Goal: Use online tool/utility: Utilize a website feature to perform a specific function

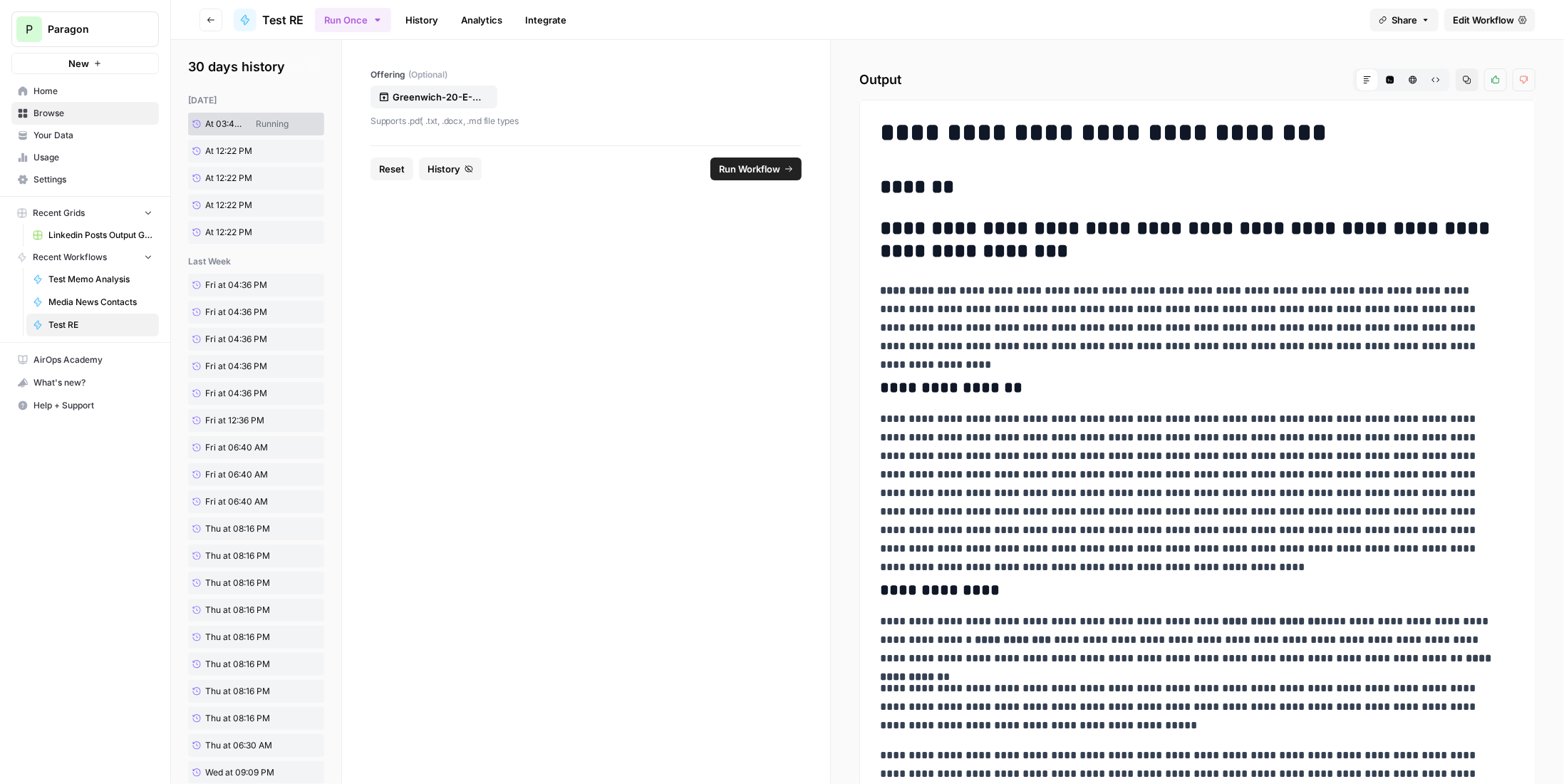
click at [1466, 82] on button "Copy" at bounding box center [1467, 79] width 23 height 23
click at [1457, 74] on button "Copy" at bounding box center [1467, 79] width 23 height 23
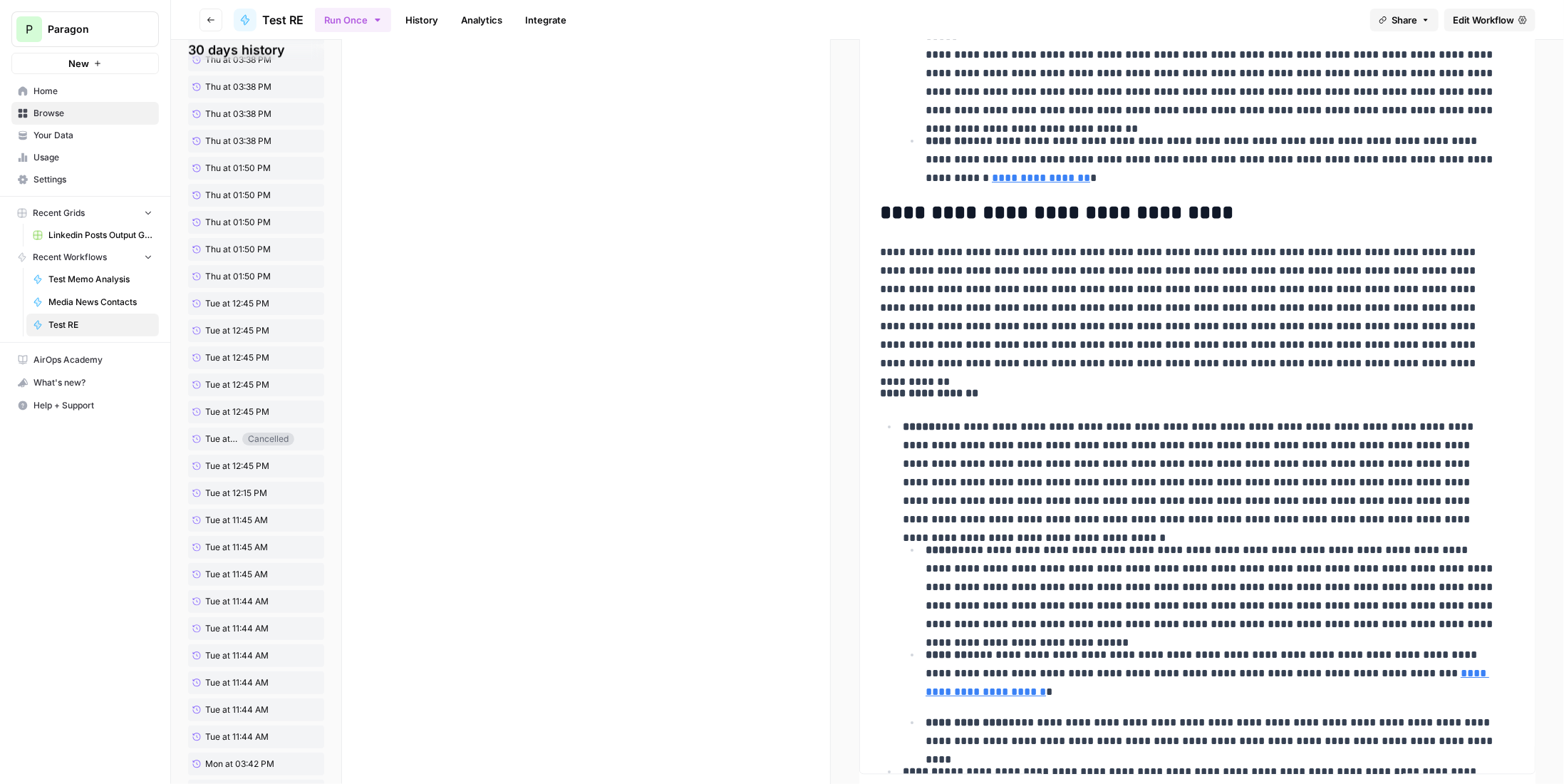
scroll to position [2067, 0]
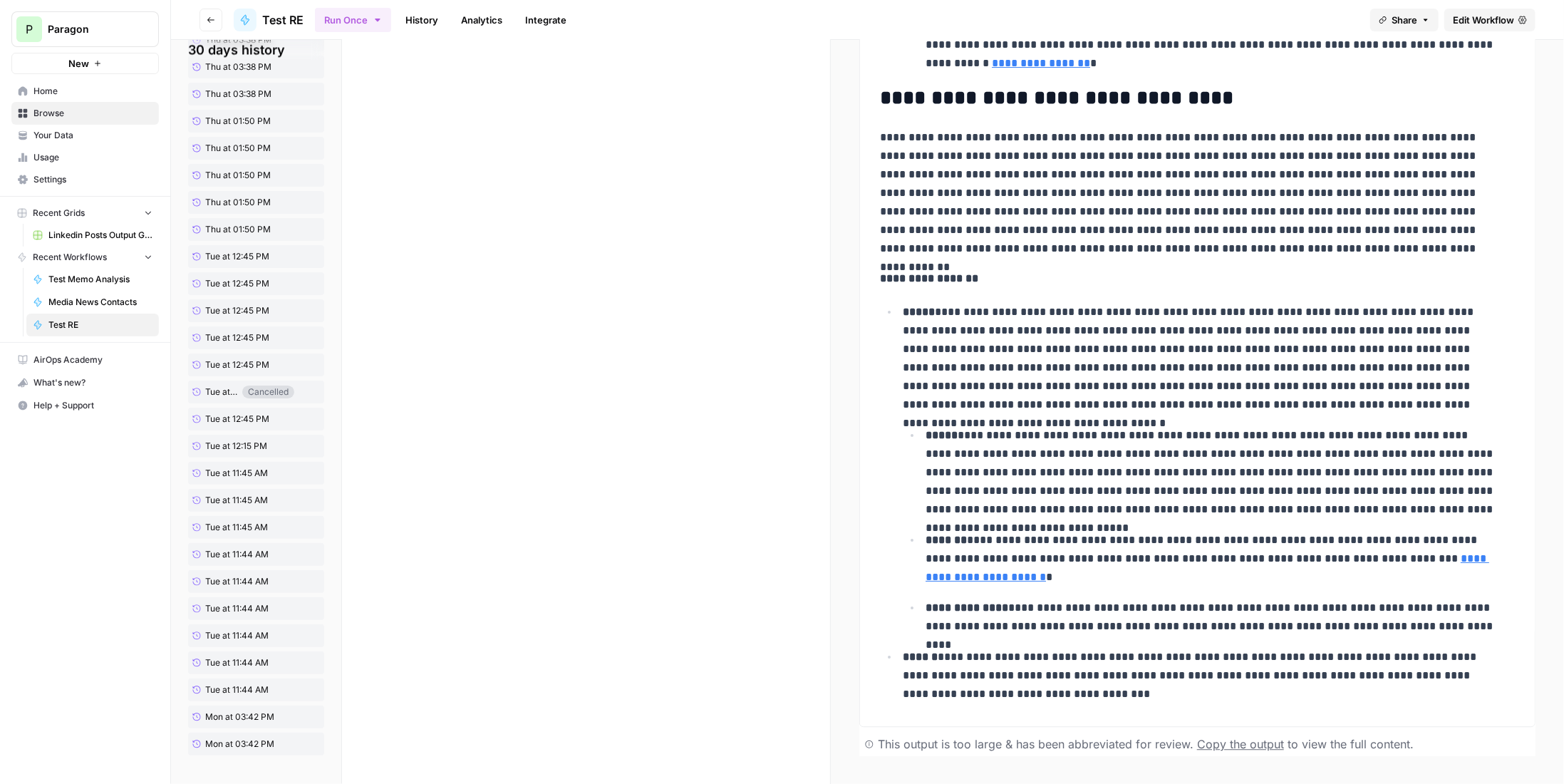
drag, startPoint x: 876, startPoint y: 134, endPoint x: 1181, endPoint y: 685, distance: 629.8
click at [1251, 746] on span "Copy the output" at bounding box center [1241, 744] width 87 height 14
click at [1489, 18] on span "Edit Workflow" at bounding box center [1483, 20] width 61 height 14
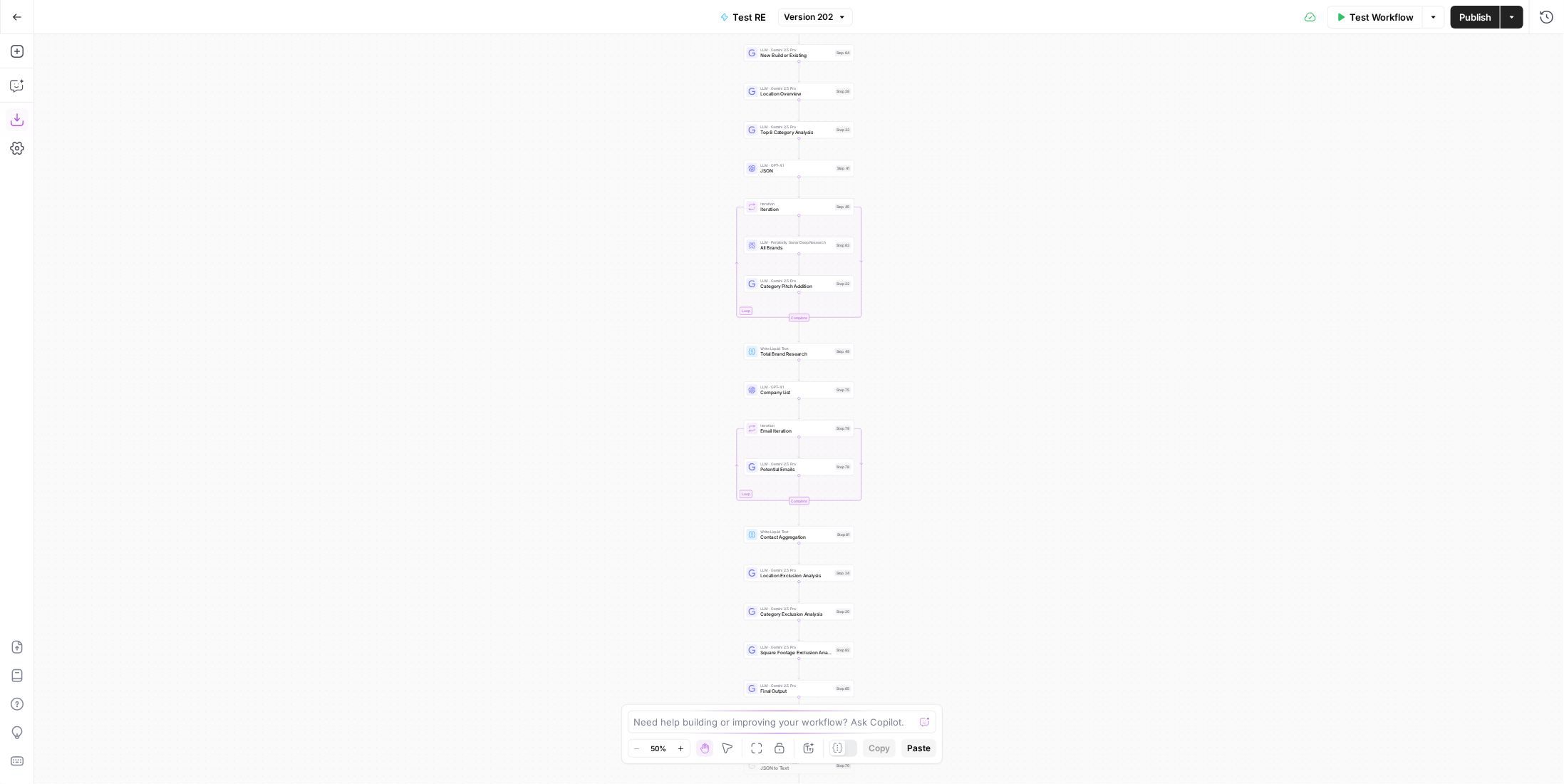
click at [20, 125] on icon "button" at bounding box center [16, 120] width 13 height 13
